Goal: Task Accomplishment & Management: Manage account settings

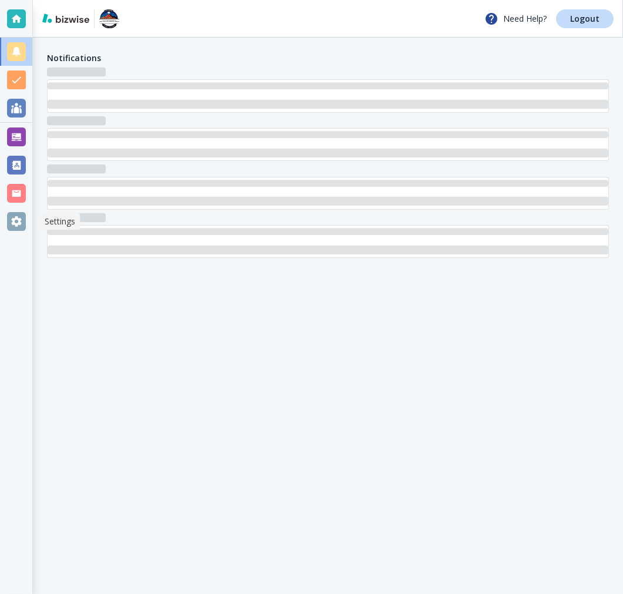
click at [16, 214] on div at bounding box center [16, 221] width 19 height 19
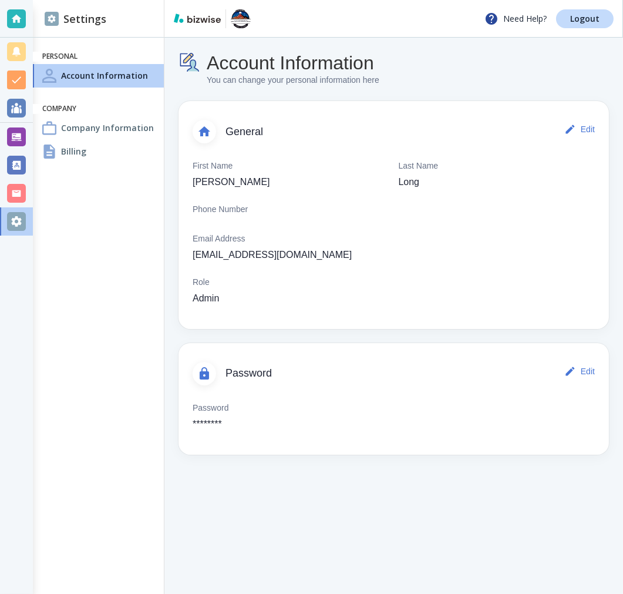
click at [99, 153] on div "Billing" at bounding box center [98, 151] width 131 height 23
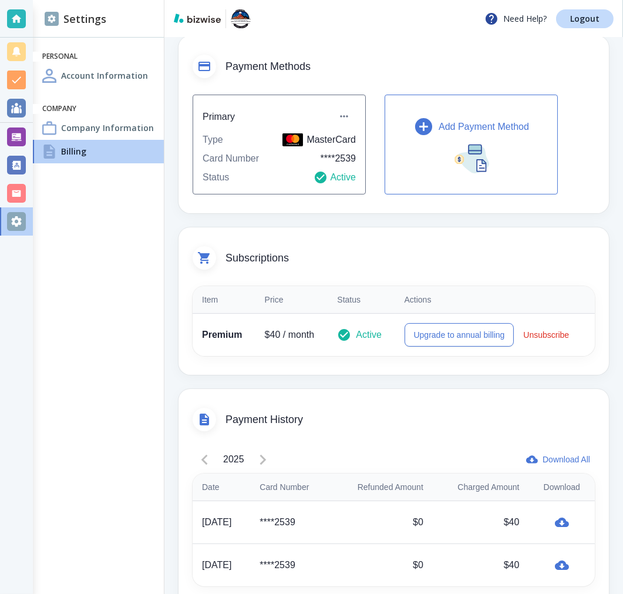
scroll to position [99, 0]
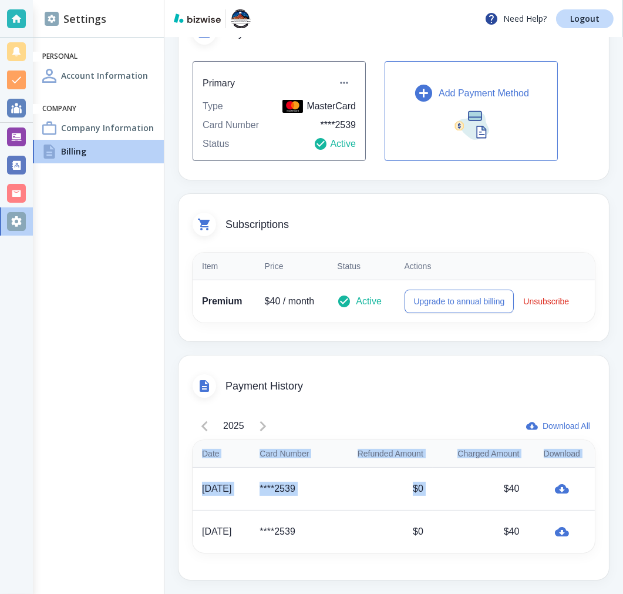
drag, startPoint x: 517, startPoint y: 503, endPoint x: 513, endPoint y: 526, distance: 24.0
click at [571, 576] on div "2025 Download All Date Card Number Refunded Amount Charged Amount Download Aug …" at bounding box center [394, 490] width 431 height 177
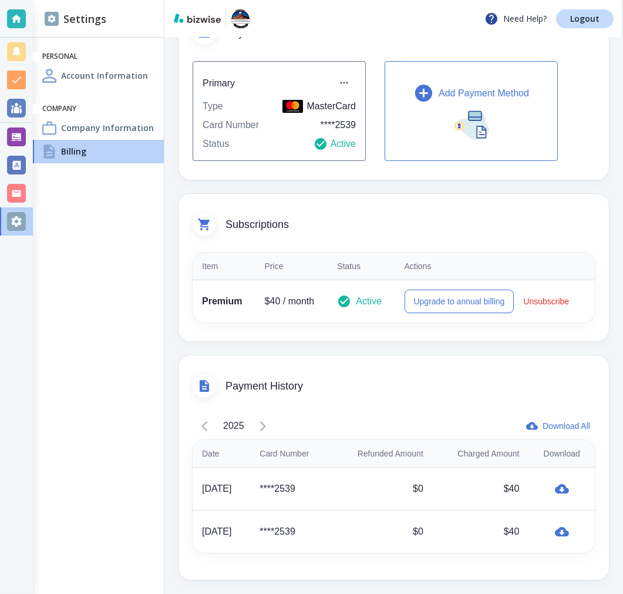
click at [453, 372] on div "Payment History" at bounding box center [394, 378] width 431 height 47
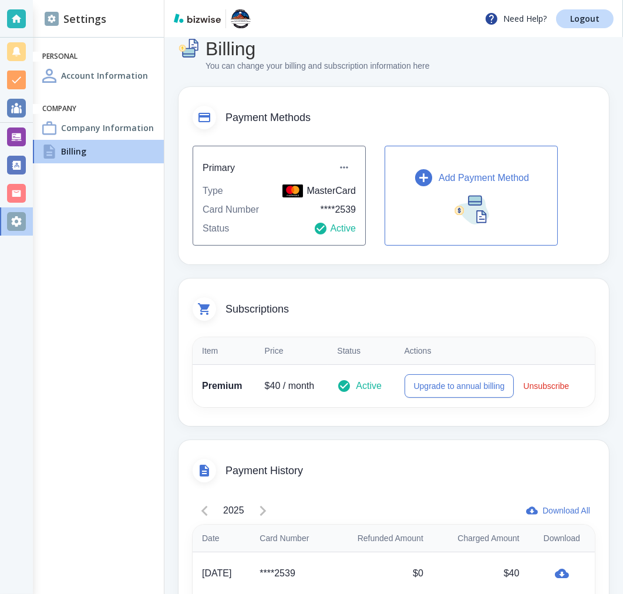
scroll to position [0, 0]
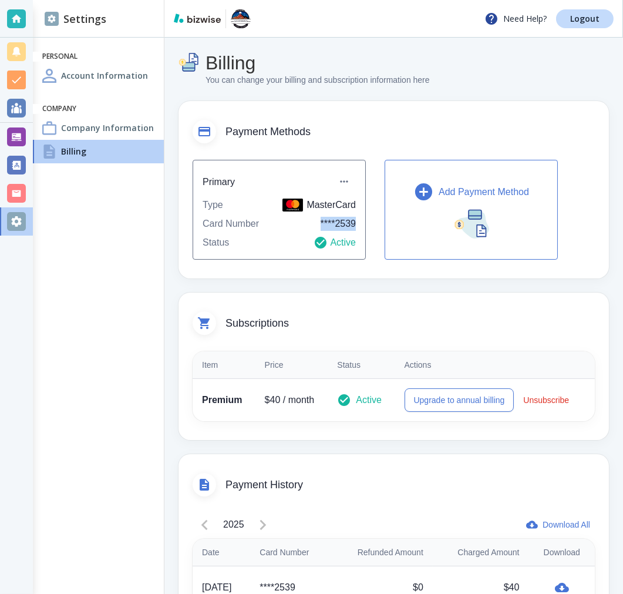
drag, startPoint x: 373, startPoint y: 224, endPoint x: 286, endPoint y: 222, distance: 86.9
click at [286, 222] on div "Primary Type MasterCard Card Number **** 2539 Status Active Add Payment Method" at bounding box center [394, 210] width 402 height 100
click at [497, 110] on div "Payment Methods" at bounding box center [394, 124] width 431 height 47
click at [567, 15] on link "Logout" at bounding box center [585, 18] width 58 height 19
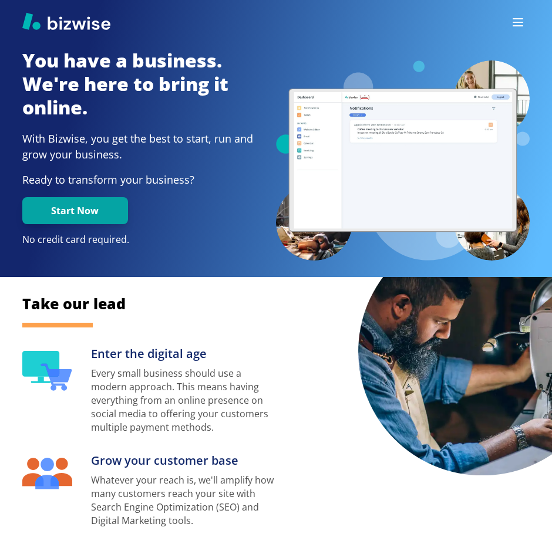
click at [522, 8] on div at bounding box center [276, 22] width 552 height 44
click at [518, 26] on icon "button" at bounding box center [518, 22] width 14 height 14
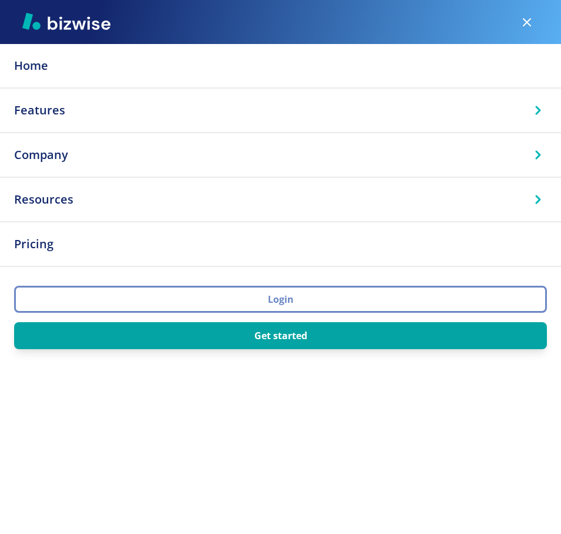
click at [339, 295] on button "Login" at bounding box center [280, 299] width 533 height 27
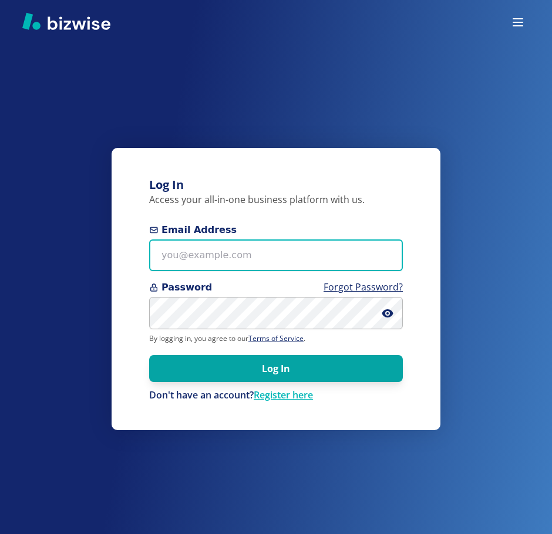
click at [232, 261] on input "Email Address" at bounding box center [276, 256] width 254 height 32
paste input "[EMAIL_ADDRESS][DOMAIN_NAME]"
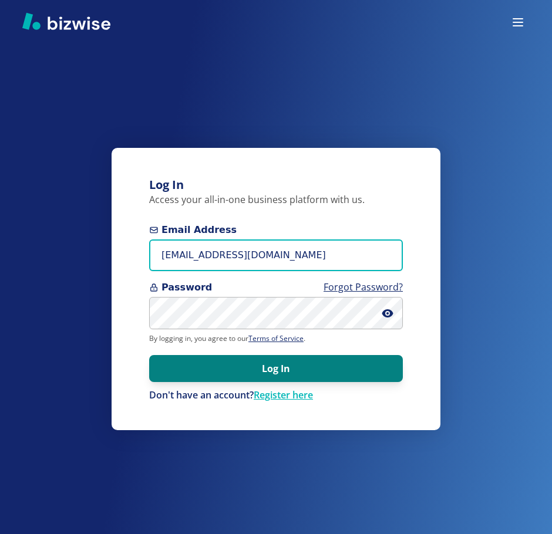
type input "[EMAIL_ADDRESS][DOMAIN_NAME]"
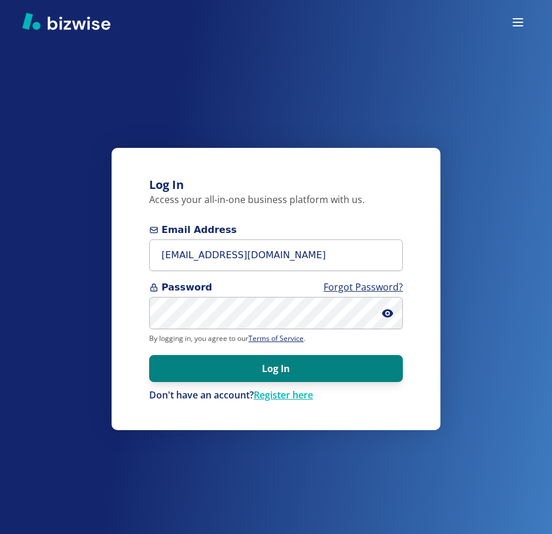
click at [345, 376] on button "Log In" at bounding box center [276, 368] width 254 height 27
